Goal: Check status: Check status

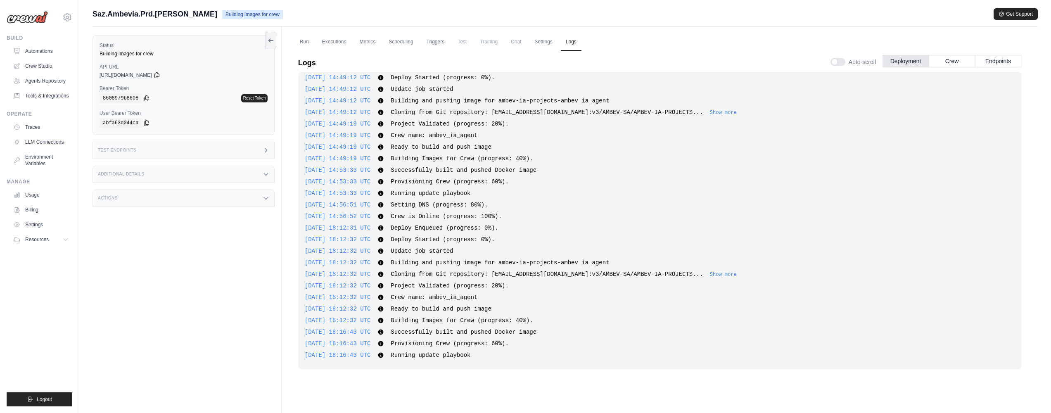
scroll to position [35, 0]
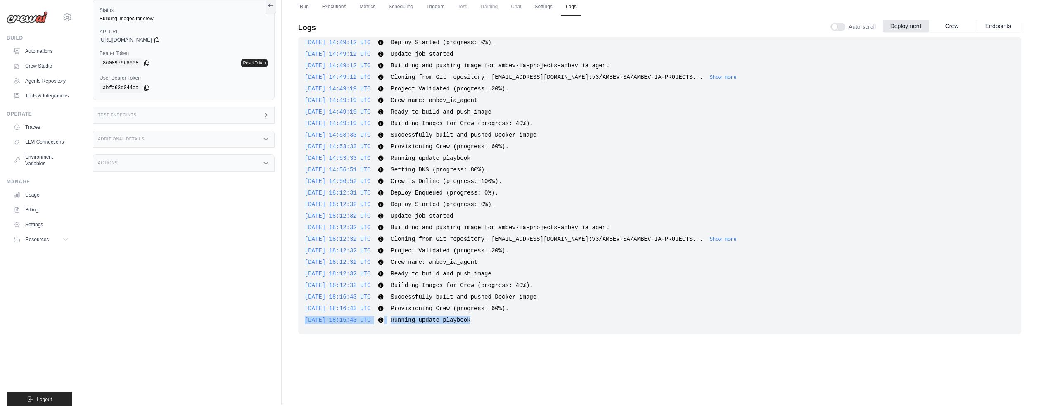
drag, startPoint x: 556, startPoint y: 310, endPoint x: 548, endPoint y: 327, distance: 19.6
click at [548, 327] on div "2025-10-09 14:40:24 UTC Deploy Enqueued (progress: 0%). Show more Show less 202…" at bounding box center [659, 185] width 723 height 297
click at [548, 326] on div "2025-10-09 14:40:24 UTC Deploy Enqueued (progress: 0%). Show more Show less 202…" at bounding box center [659, 185] width 723 height 297
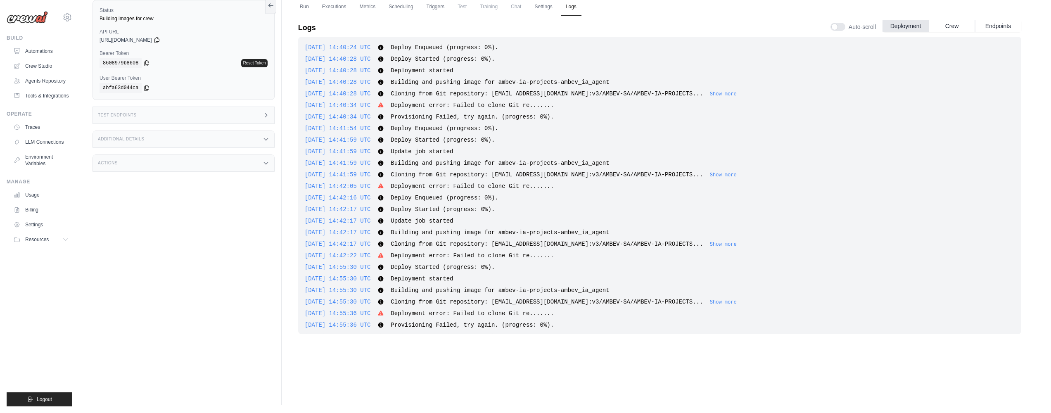
scroll to position [0, 0]
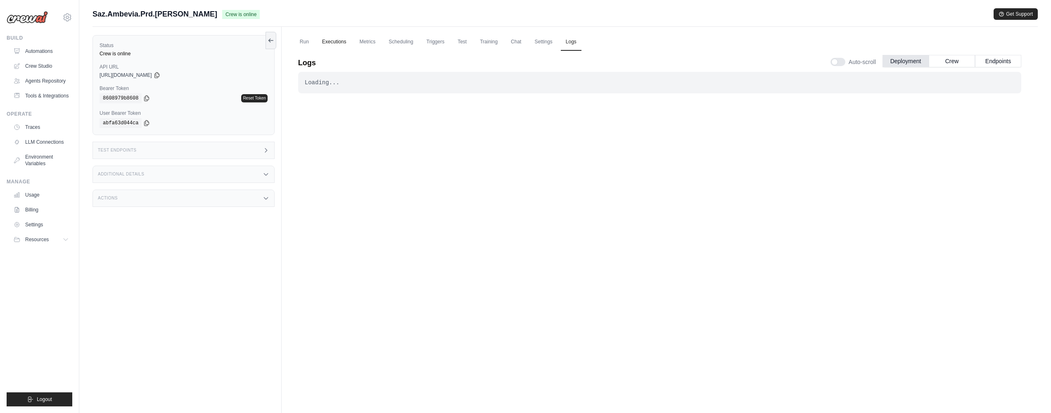
click at [332, 40] on link "Executions" at bounding box center [334, 41] width 34 height 17
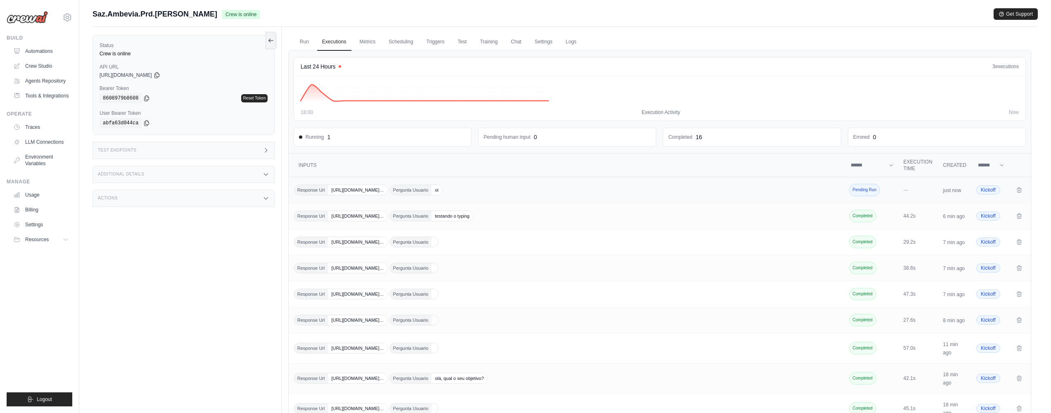
click at [738, 192] on div "Response Url https://smba.trafficmanager.net/amer/cef04b19-777… Pergunta Usuari…" at bounding box center [567, 190] width 547 height 11
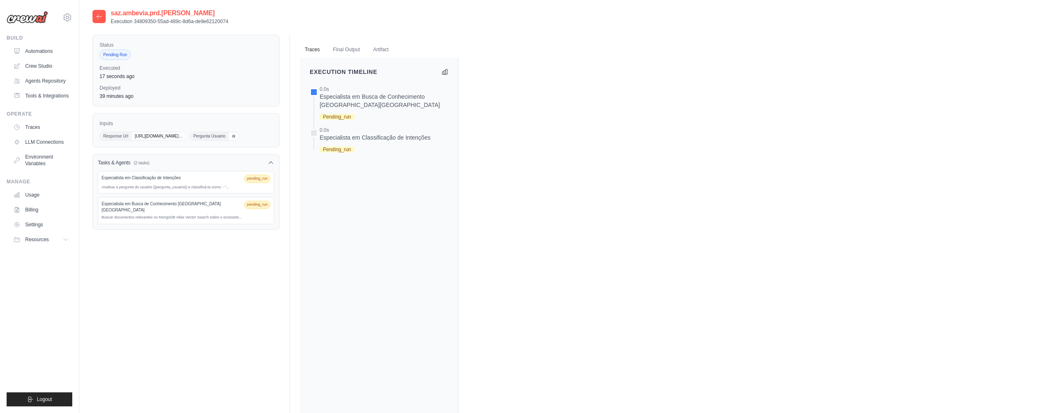
click at [99, 14] on icon at bounding box center [99, 16] width 7 height 7
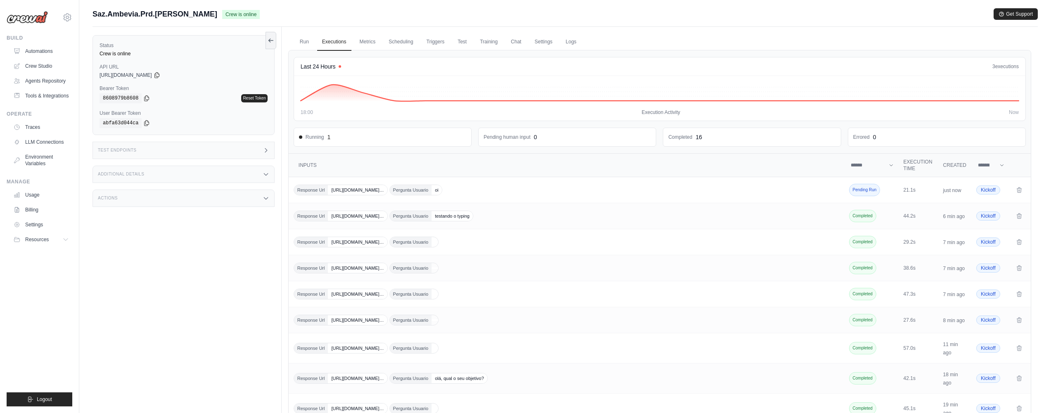
click at [223, 198] on div "Actions" at bounding box center [183, 197] width 182 height 17
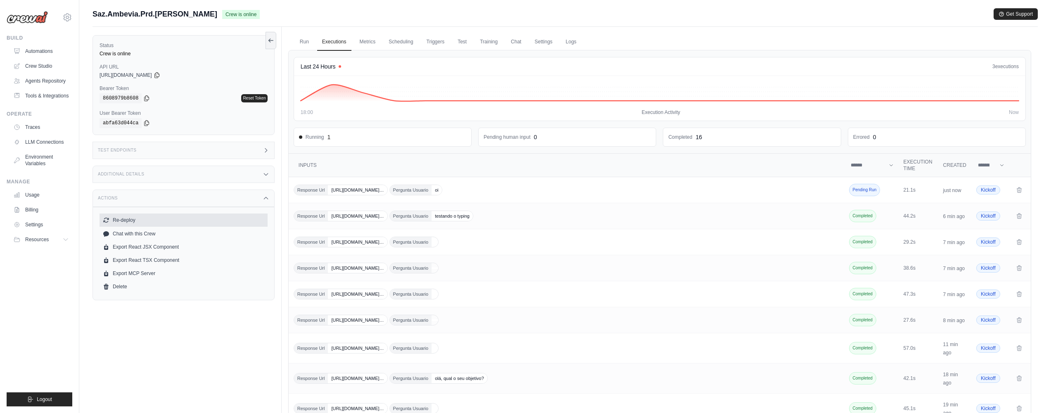
click at [132, 222] on button "Re-deploy" at bounding box center [183, 219] width 168 height 13
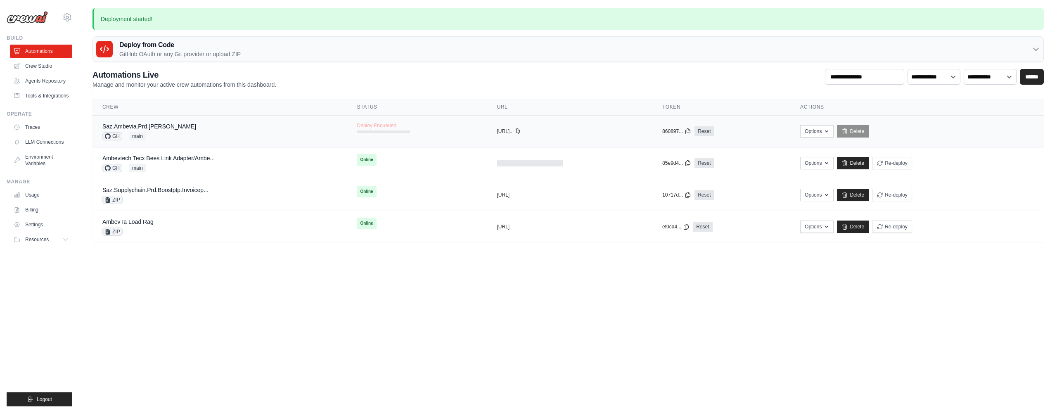
click at [366, 123] on span "Deploy Enqueued" at bounding box center [376, 125] width 39 height 7
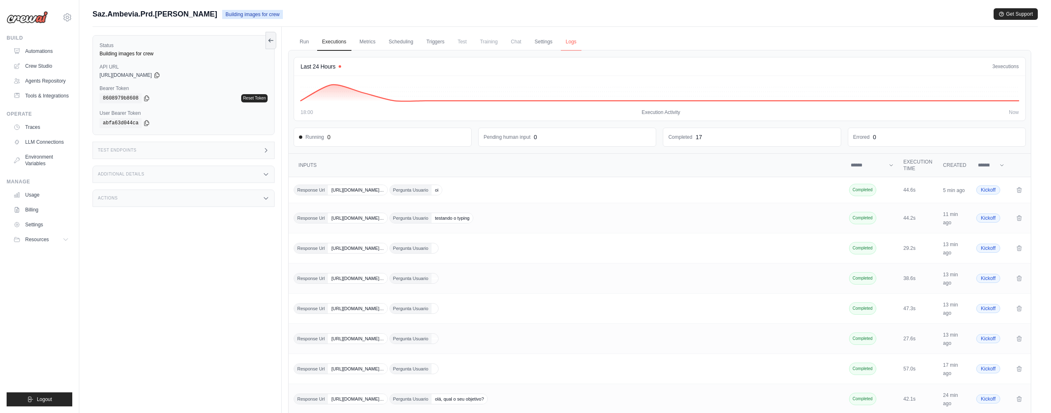
click at [561, 39] on link "Logs" at bounding box center [571, 41] width 21 height 17
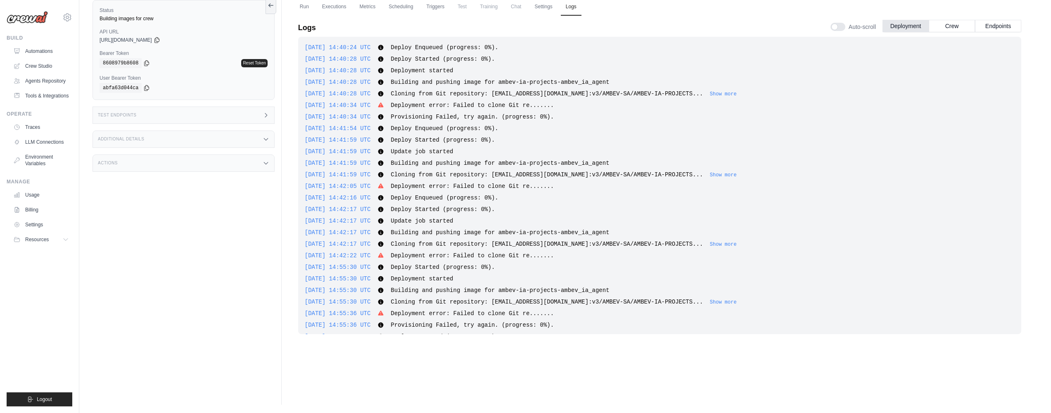
scroll to position [845, 0]
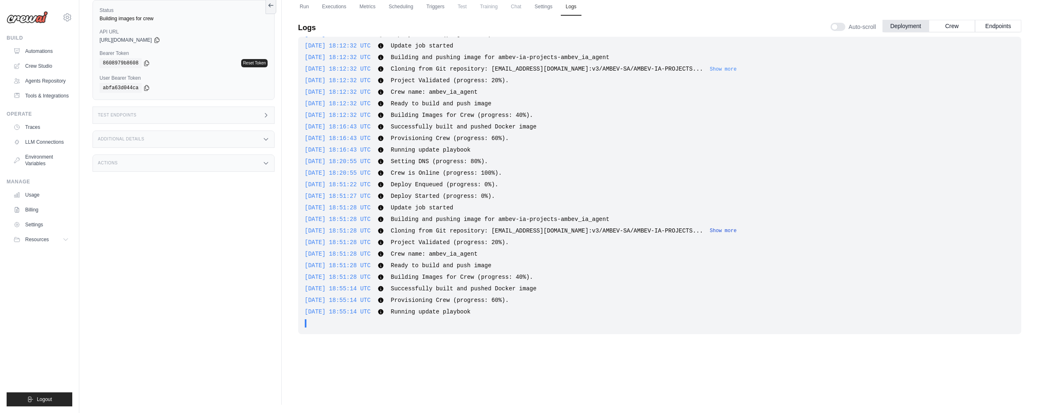
click at [718, 232] on button "Show more" at bounding box center [723, 230] width 27 height 7
drag, startPoint x: 348, startPoint y: 69, endPoint x: 381, endPoint y: 68, distance: 32.6
click at [371, 68] on span "2025-10-13 18:12:32 UTC" at bounding box center [338, 69] width 66 height 7
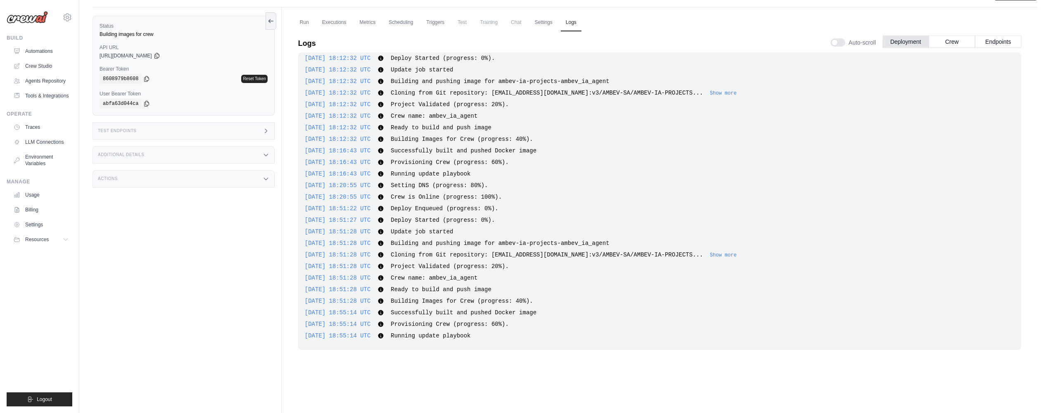
scroll to position [0, 0]
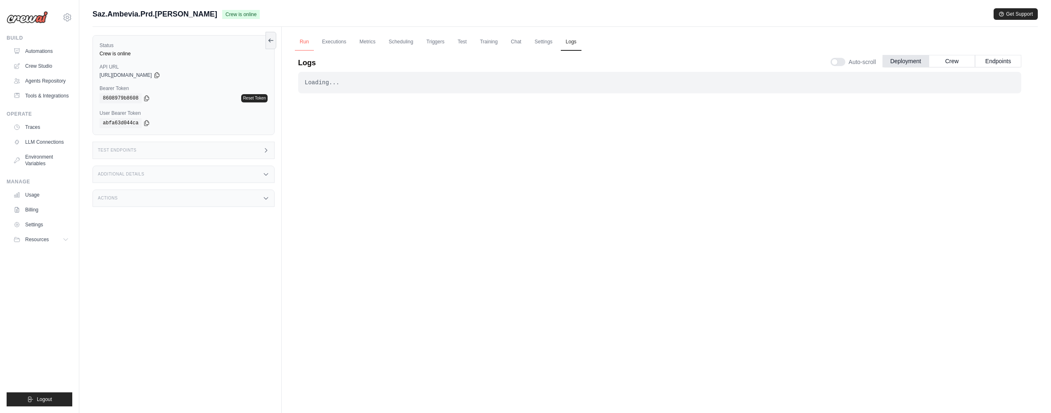
click at [304, 38] on link "Run" at bounding box center [304, 41] width 19 height 17
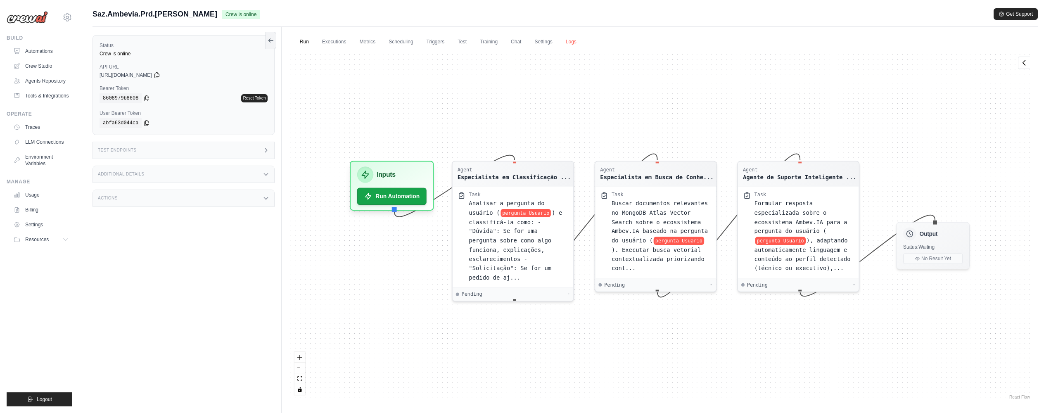
click at [573, 43] on link "Logs" at bounding box center [571, 41] width 21 height 17
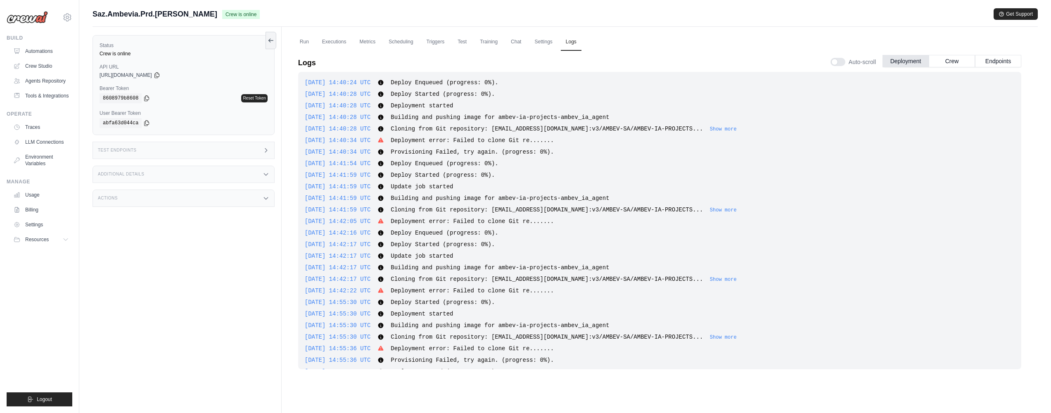
scroll to position [860, 0]
